Goal: Information Seeking & Learning: Learn about a topic

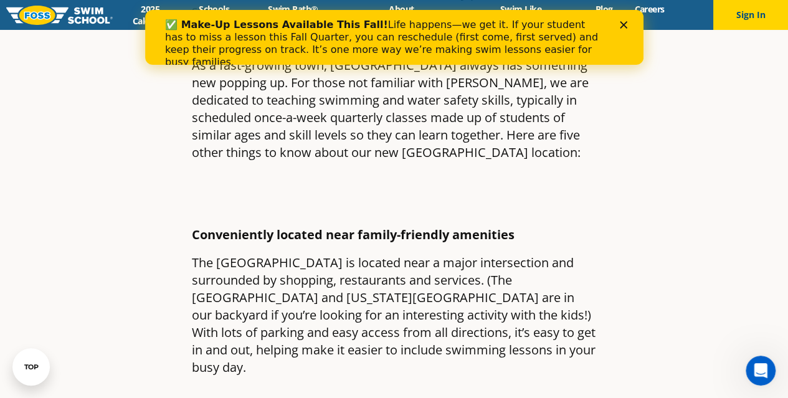
scroll to position [236, 0]
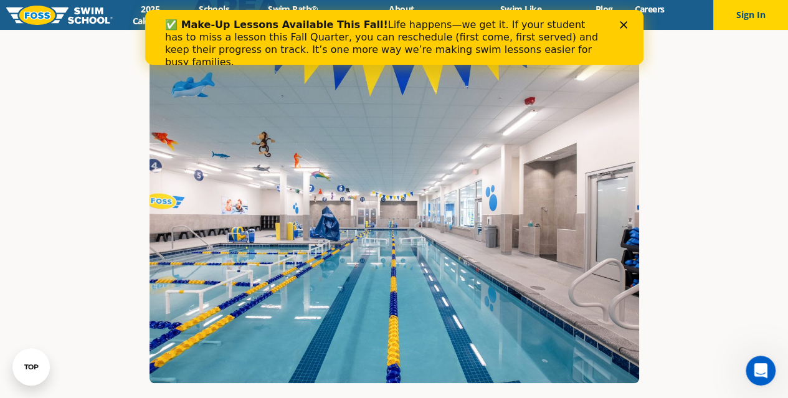
click at [626, 32] on div "✅ Make-Up Lessons Available This Fall! Life happens—we get it. If your student …" at bounding box center [394, 43] width 499 height 57
click at [624, 22] on icon "Close" at bounding box center [622, 24] width 7 height 7
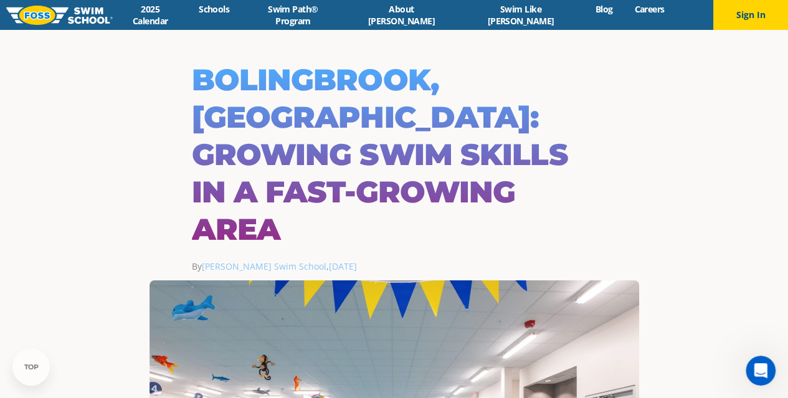
scroll to position [9, 0]
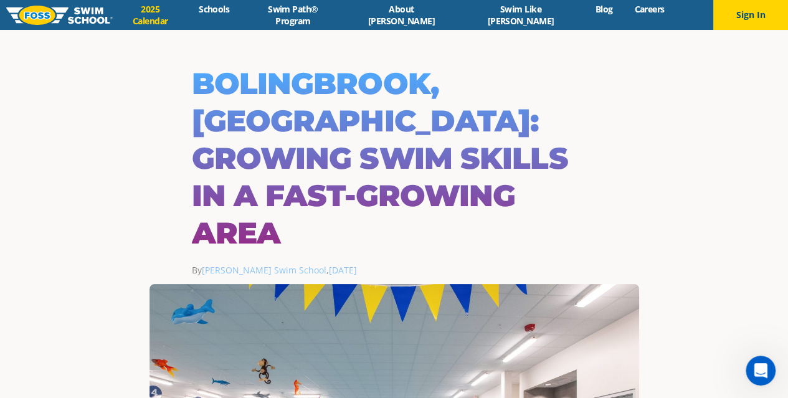
click at [188, 19] on link "2025 Calendar" at bounding box center [150, 15] width 75 height 24
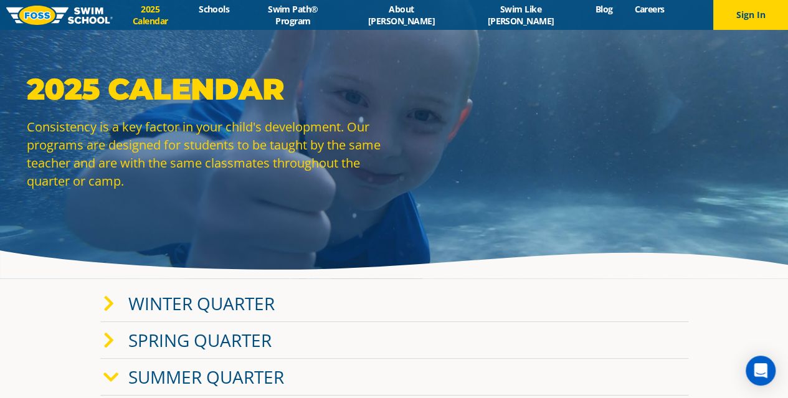
scroll to position [289, 0]
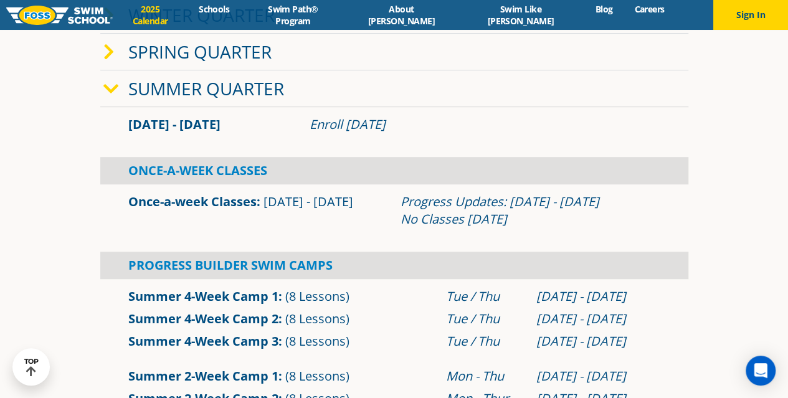
click at [108, 58] on icon at bounding box center [108, 52] width 11 height 17
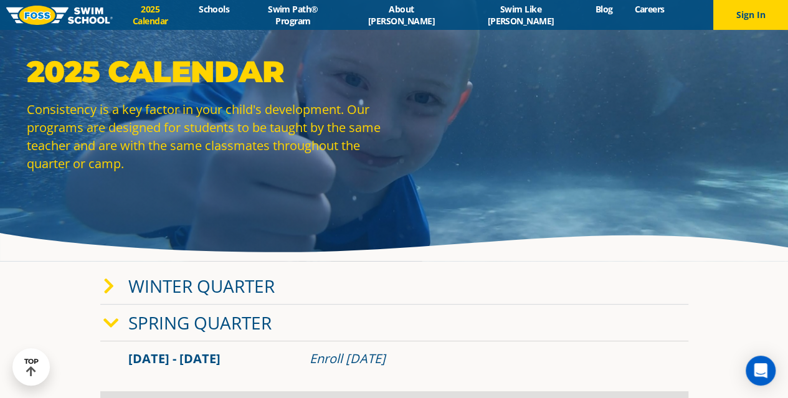
scroll to position [0, 0]
